Goal: Information Seeking & Learning: Check status

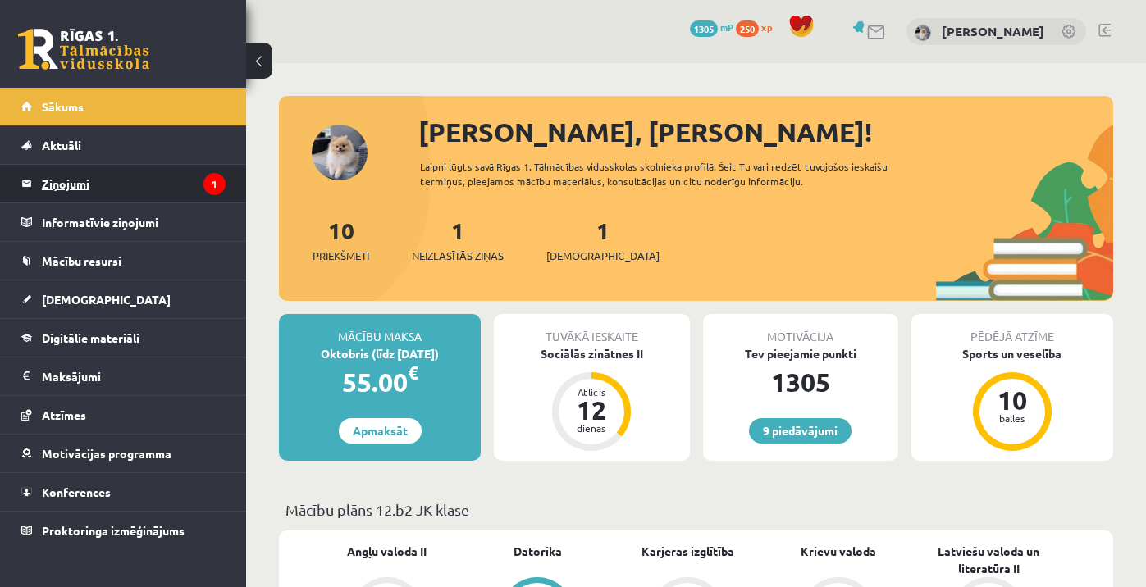
click at [141, 183] on legend "Ziņojumi 1" at bounding box center [134, 184] width 184 height 38
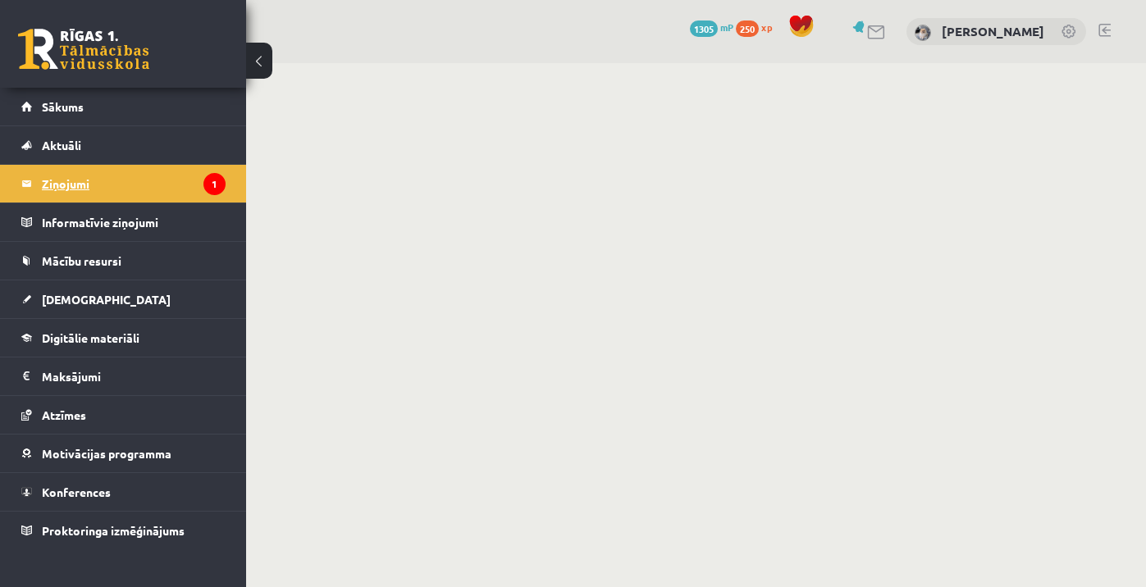
click at [167, 184] on legend "Ziņojumi 1" at bounding box center [134, 184] width 184 height 38
click at [162, 175] on legend "Ziņojumi 1" at bounding box center [134, 184] width 184 height 38
click at [127, 112] on link "Sākums" at bounding box center [123, 107] width 204 height 38
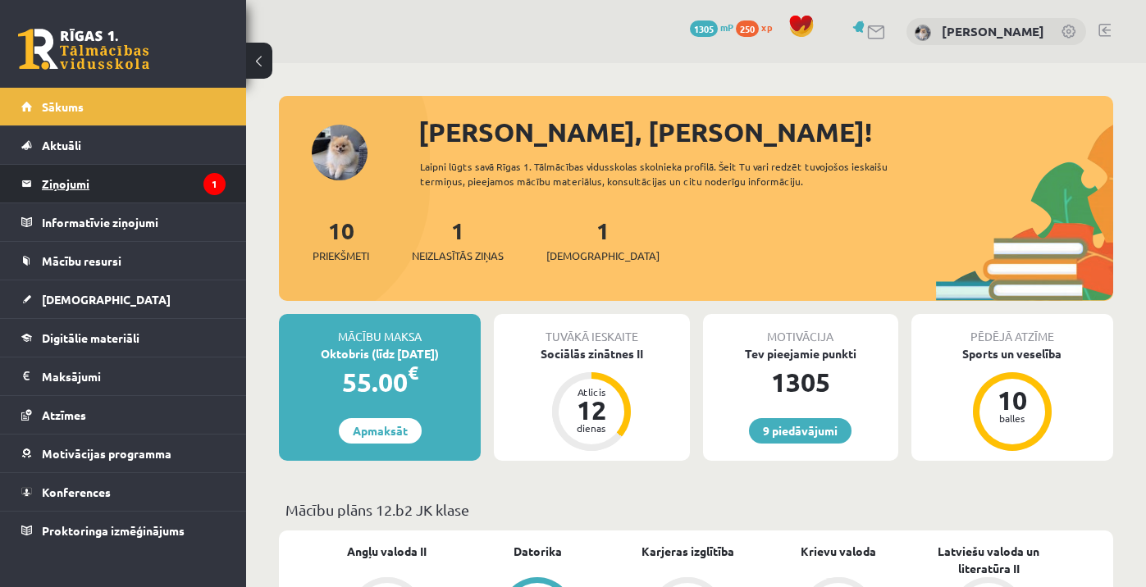
click at [121, 175] on legend "Ziņojumi 1" at bounding box center [134, 184] width 184 height 38
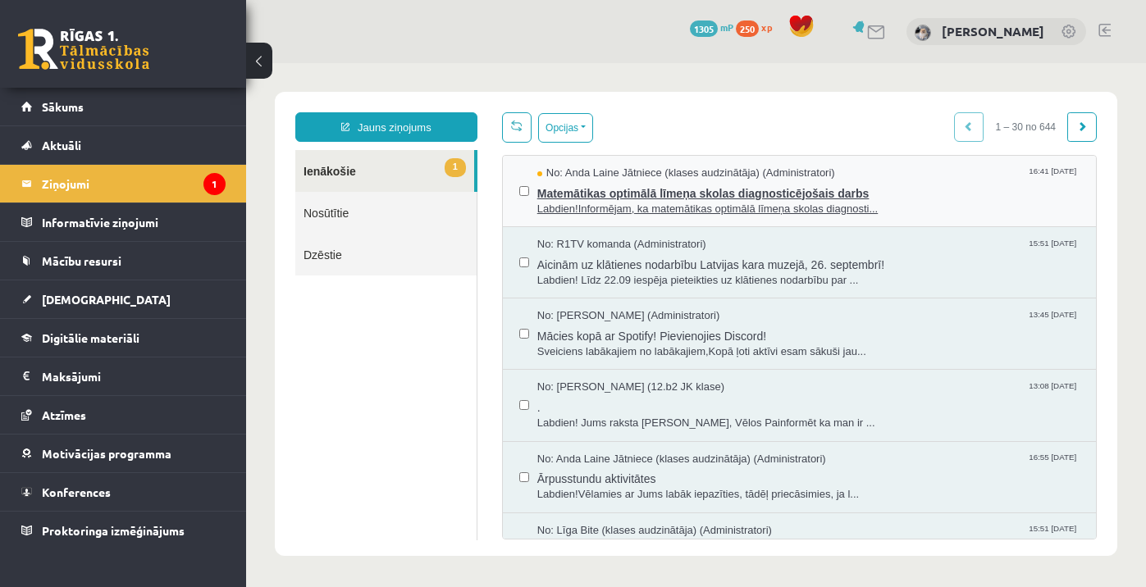
click at [652, 182] on span "Matemātikas optimālā līmeņa skolas diagnosticējošais darbs" at bounding box center [808, 191] width 542 height 20
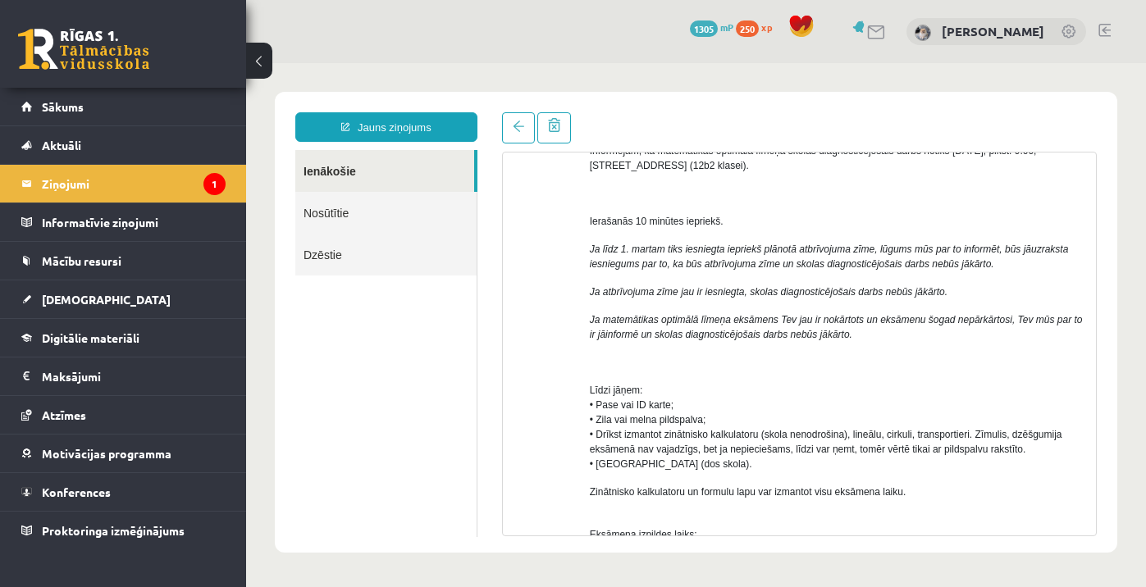
scroll to position [179, 0]
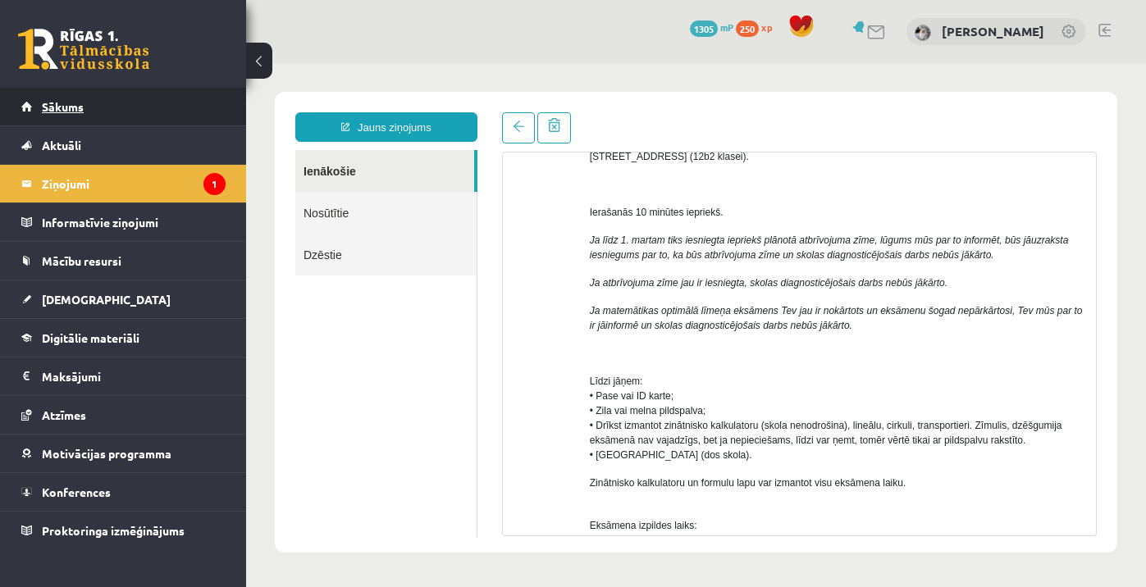
click at [97, 95] on link "Sākums" at bounding box center [123, 107] width 204 height 38
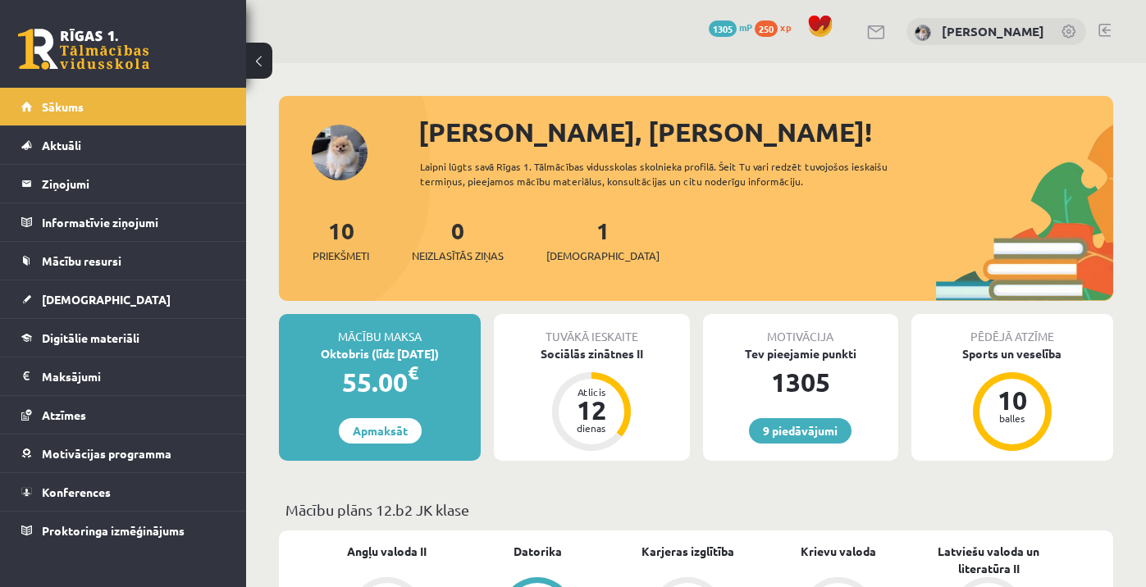
scroll to position [2, 0]
